Goal: Book appointment/travel/reservation

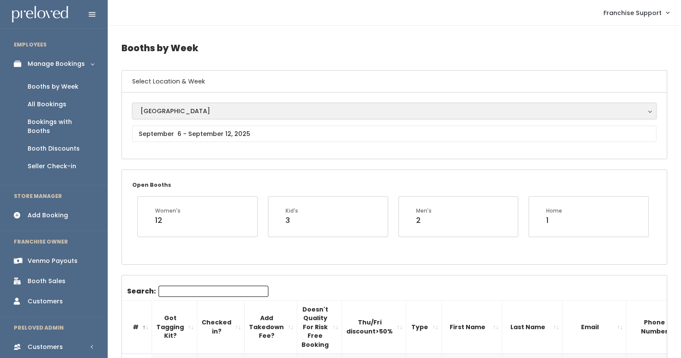
click at [180, 115] on button "[GEOGRAPHIC_DATA]" at bounding box center [394, 111] width 524 height 16
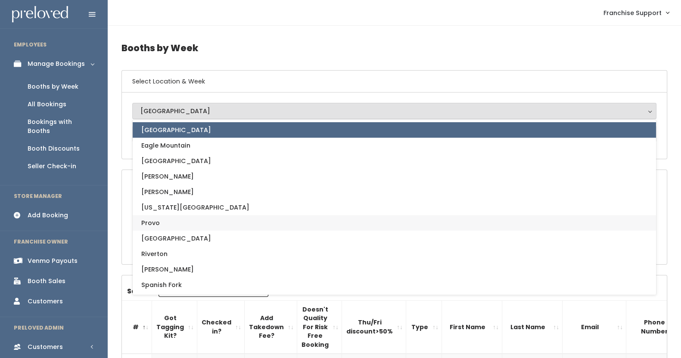
click at [198, 225] on link "Provo" at bounding box center [394, 222] width 523 height 15
select select "1"
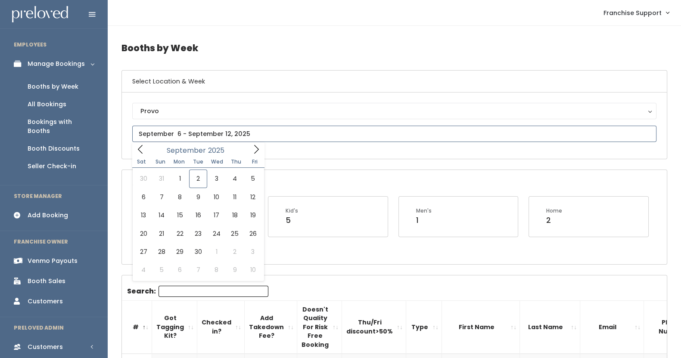
click at [173, 134] on input "text" at bounding box center [394, 134] width 524 height 16
type input "[DATE] to [DATE]"
